Goal: Task Accomplishment & Management: Complete application form

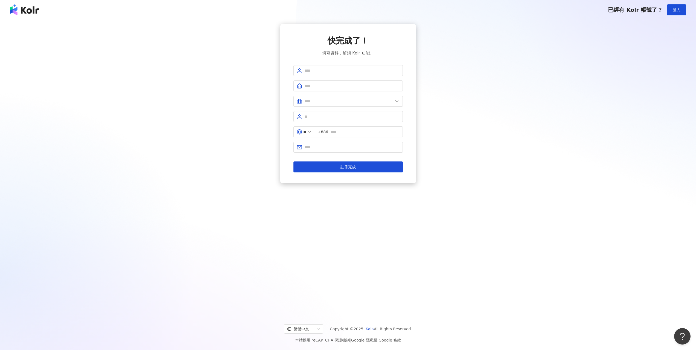
click at [34, 13] on img at bounding box center [24, 9] width 29 height 11
